Goal: Task Accomplishment & Management: Complete application form

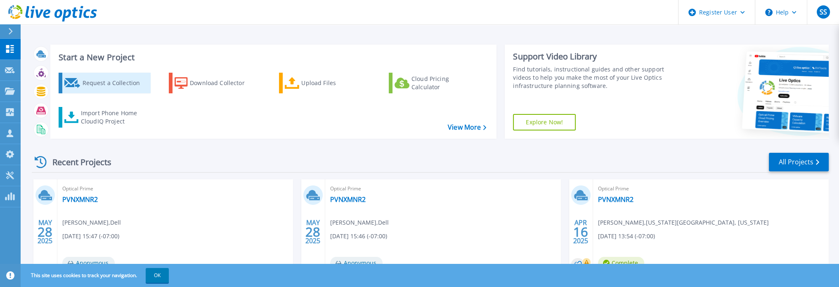
click at [116, 90] on div "Request a Collection" at bounding box center [115, 83] width 66 height 17
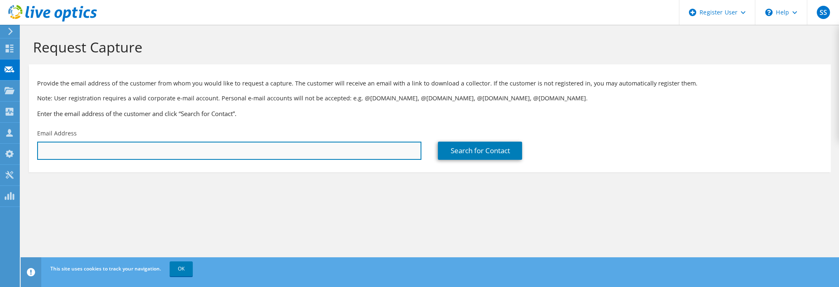
click at [309, 148] on input "text" at bounding box center [229, 151] width 384 height 18
paste input "yeargers@ohsu.edu"
type input "yeargers@ohsu.edu"
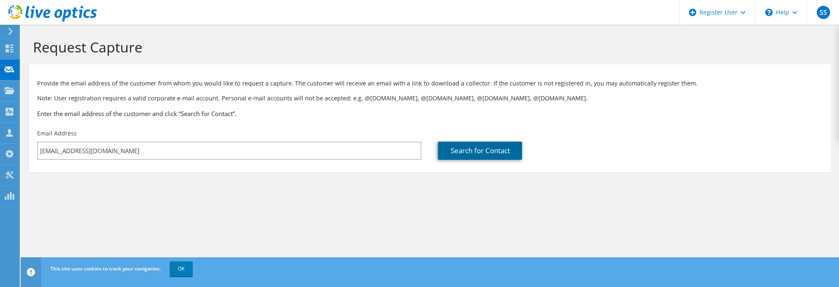
click at [482, 155] on link "Search for Contact" at bounding box center [480, 151] width 84 height 18
type input "OREGON HEALTH & SCIENCE UNIVERSITY [HOSP]"
type input "Jon"
type input "Yeargers"
type input "[GEOGRAPHIC_DATA]"
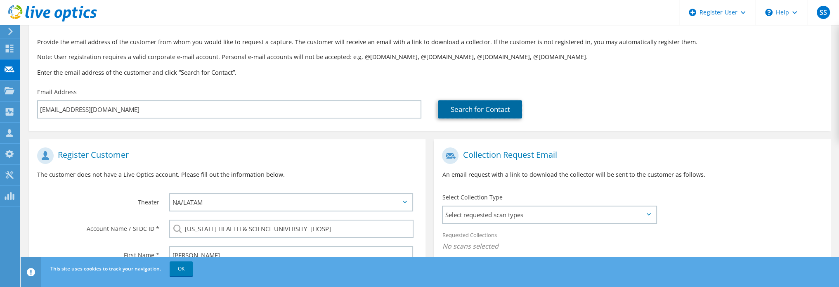
scroll to position [83, 0]
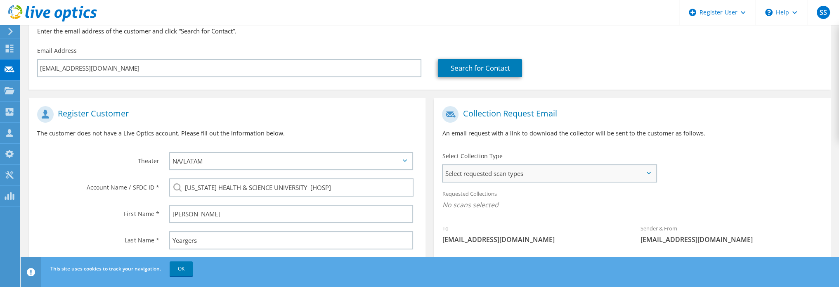
click at [498, 172] on span "Select requested scan types" at bounding box center [549, 173] width 213 height 17
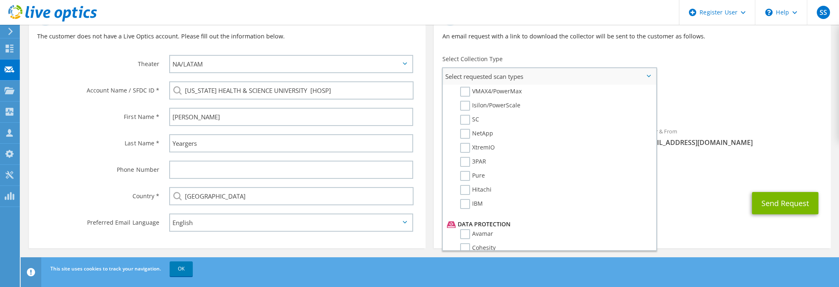
scroll to position [206, 0]
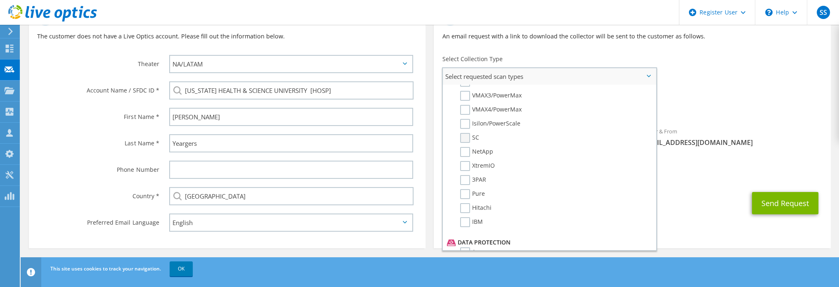
click at [469, 134] on label "SC" at bounding box center [469, 138] width 19 height 10
click at [0, 0] on input "SC" at bounding box center [0, 0] width 0 height 0
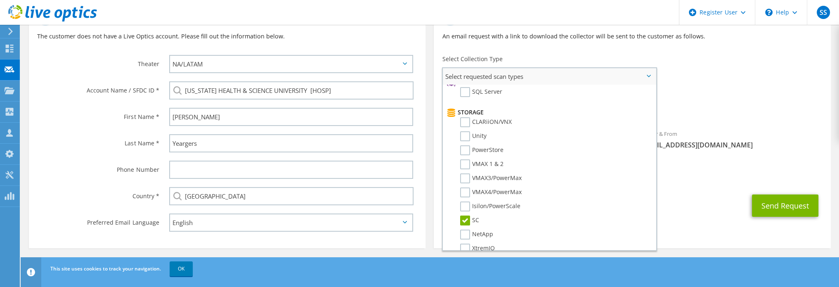
click at [466, 216] on label "SC" at bounding box center [469, 221] width 19 height 10
click at [0, 0] on input "SC" at bounding box center [0, 0] width 0 height 0
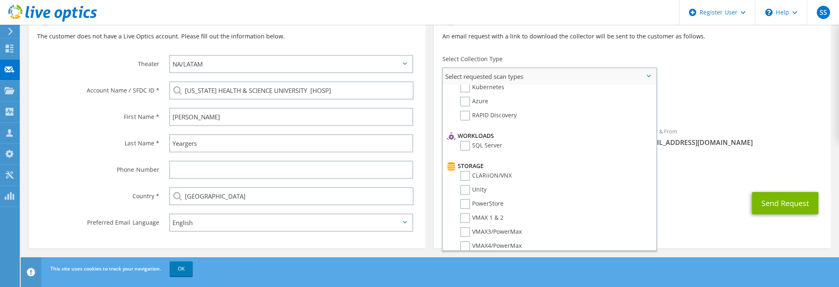
scroll to position [0, 0]
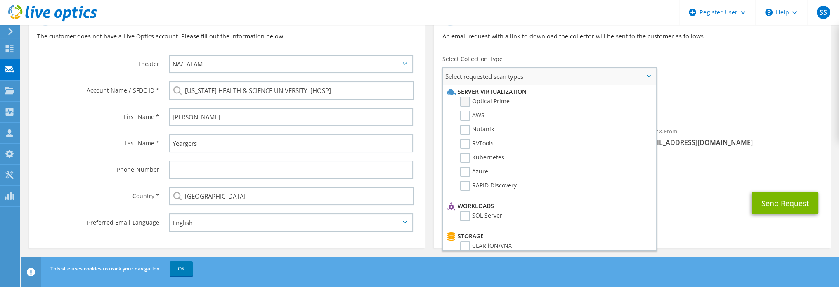
click at [467, 102] on label "Optical Prime" at bounding box center [485, 102] width 50 height 10
click at [0, 0] on input "Optical Prime" at bounding box center [0, 0] width 0 height 0
click at [780, 206] on button "Send Request" at bounding box center [785, 205] width 66 height 22
